Goal: Information Seeking & Learning: Find specific fact

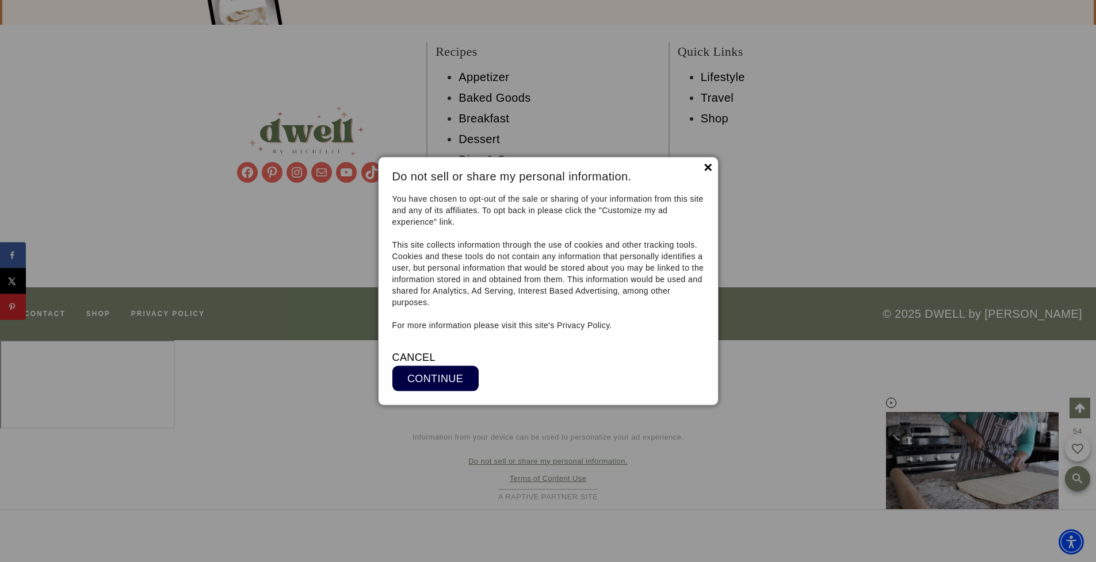
scroll to position [12190, 0]
